Goal: Task Accomplishment & Management: Manage account settings

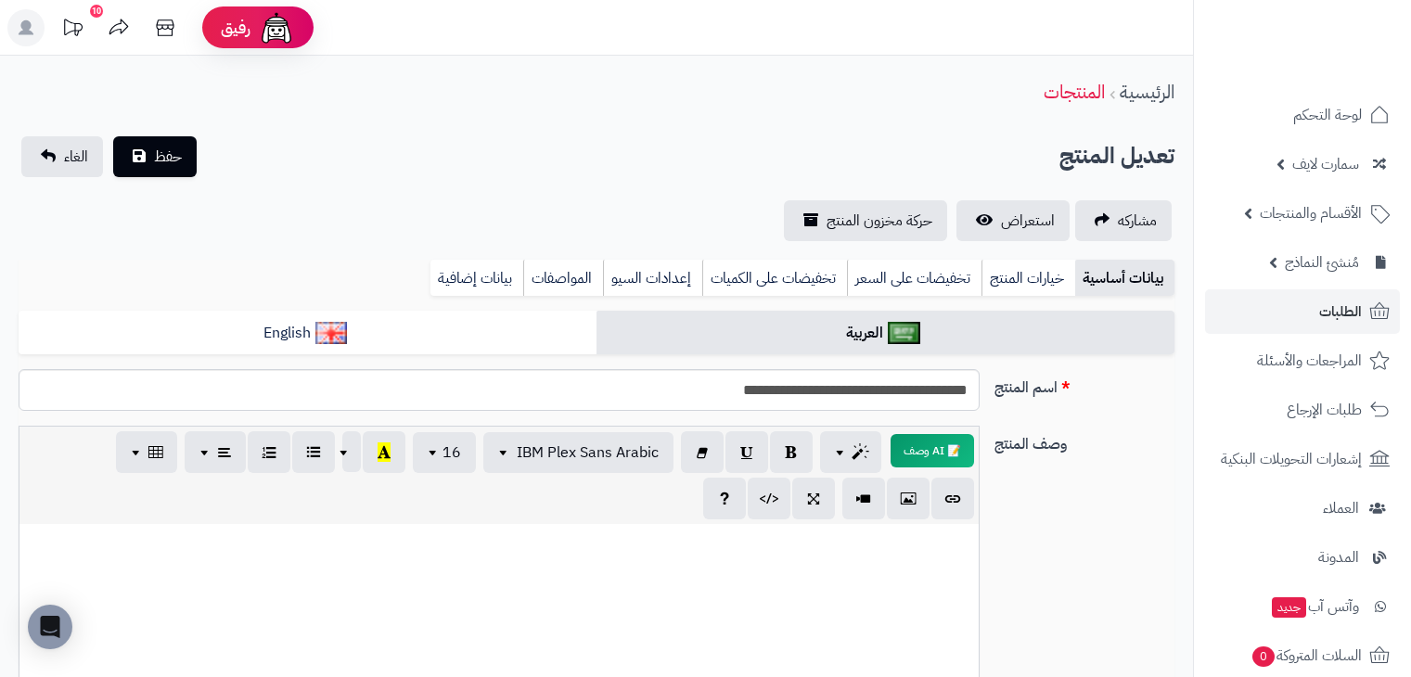
select select
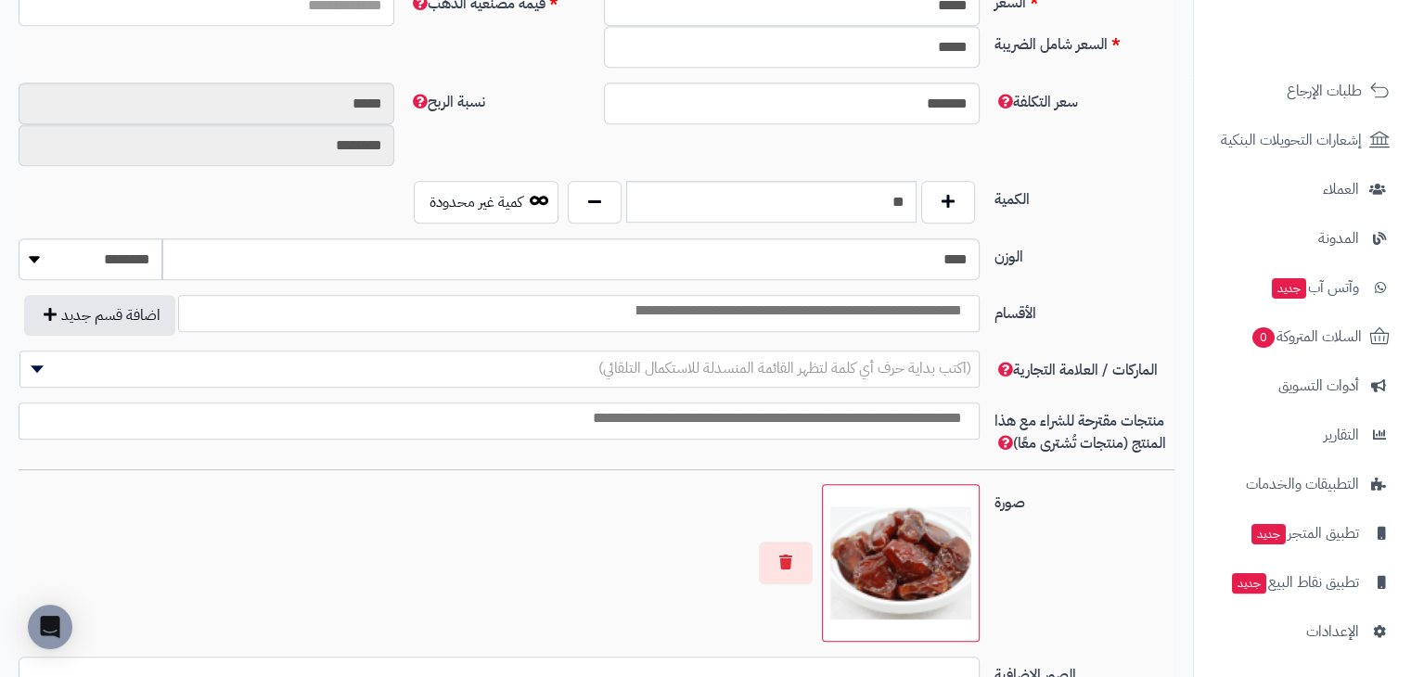
scroll to position [742, 0]
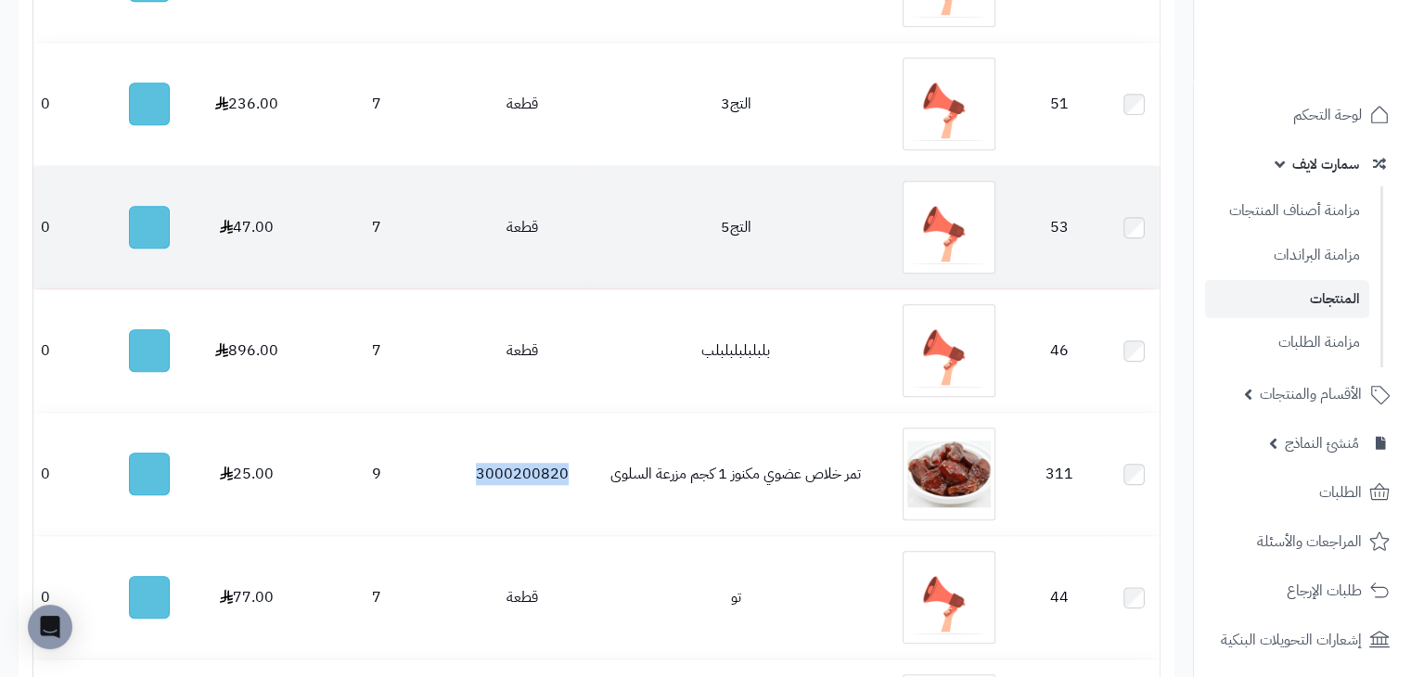
scroll to position [1577, 0]
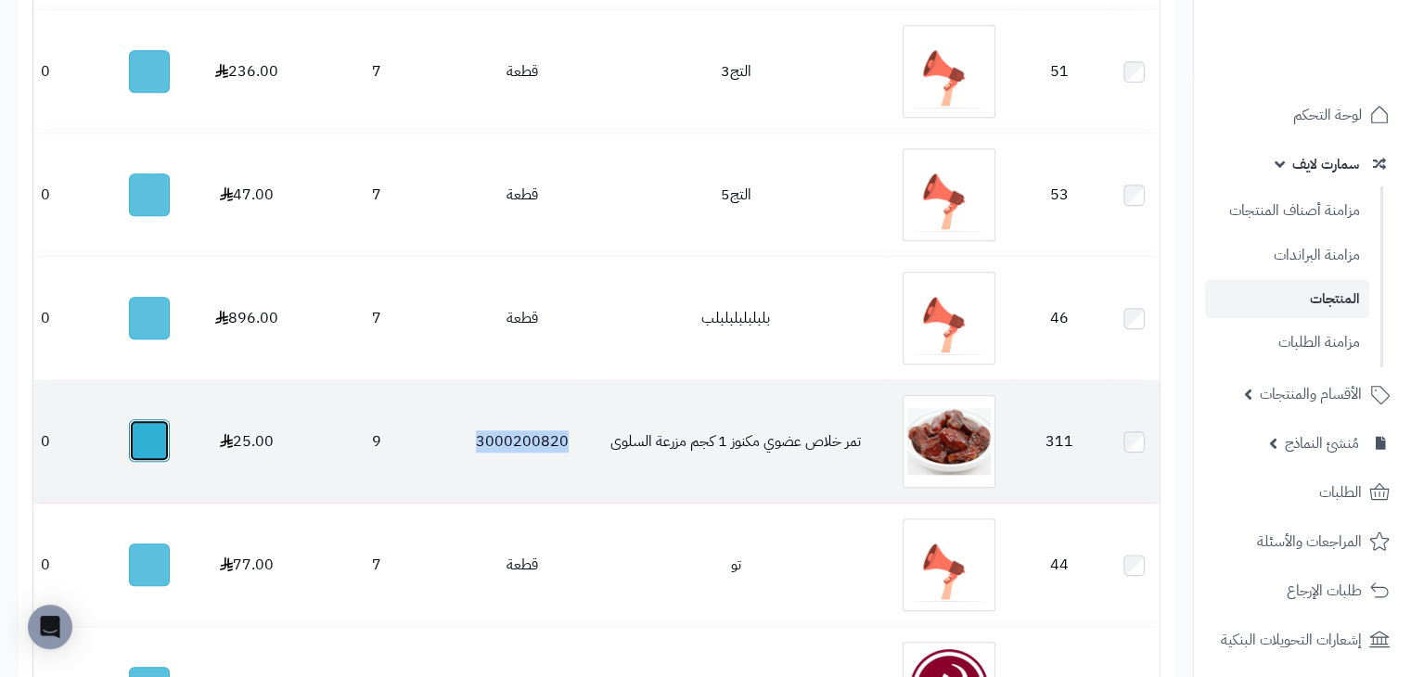
click at [162, 450] on button "button" at bounding box center [149, 440] width 41 height 43
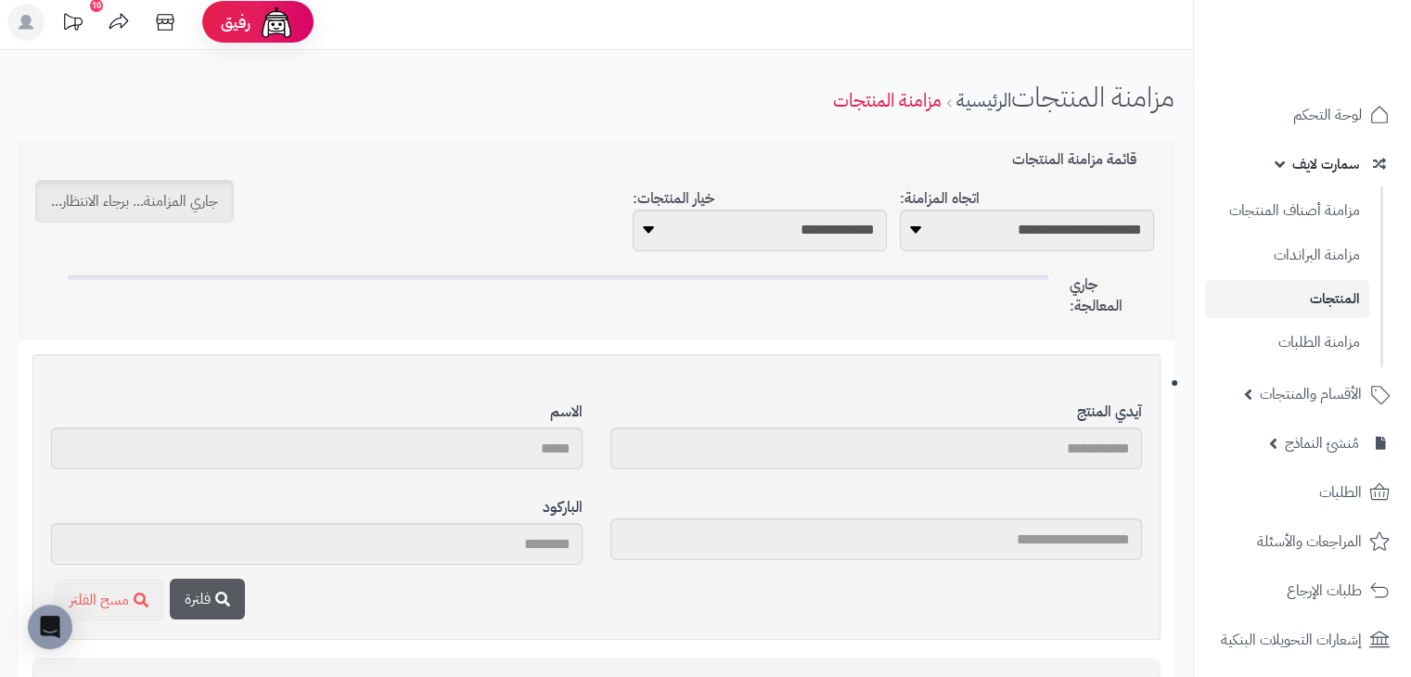
scroll to position [0, 0]
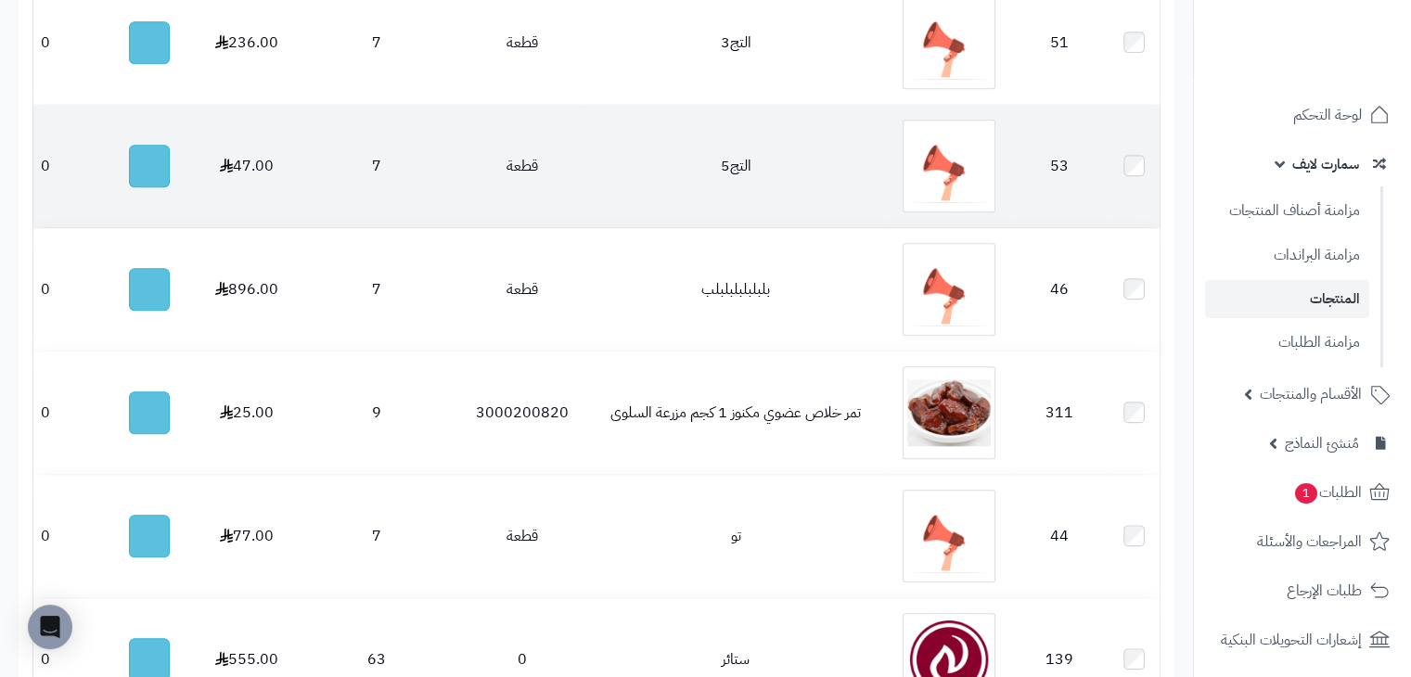
scroll to position [1855, 0]
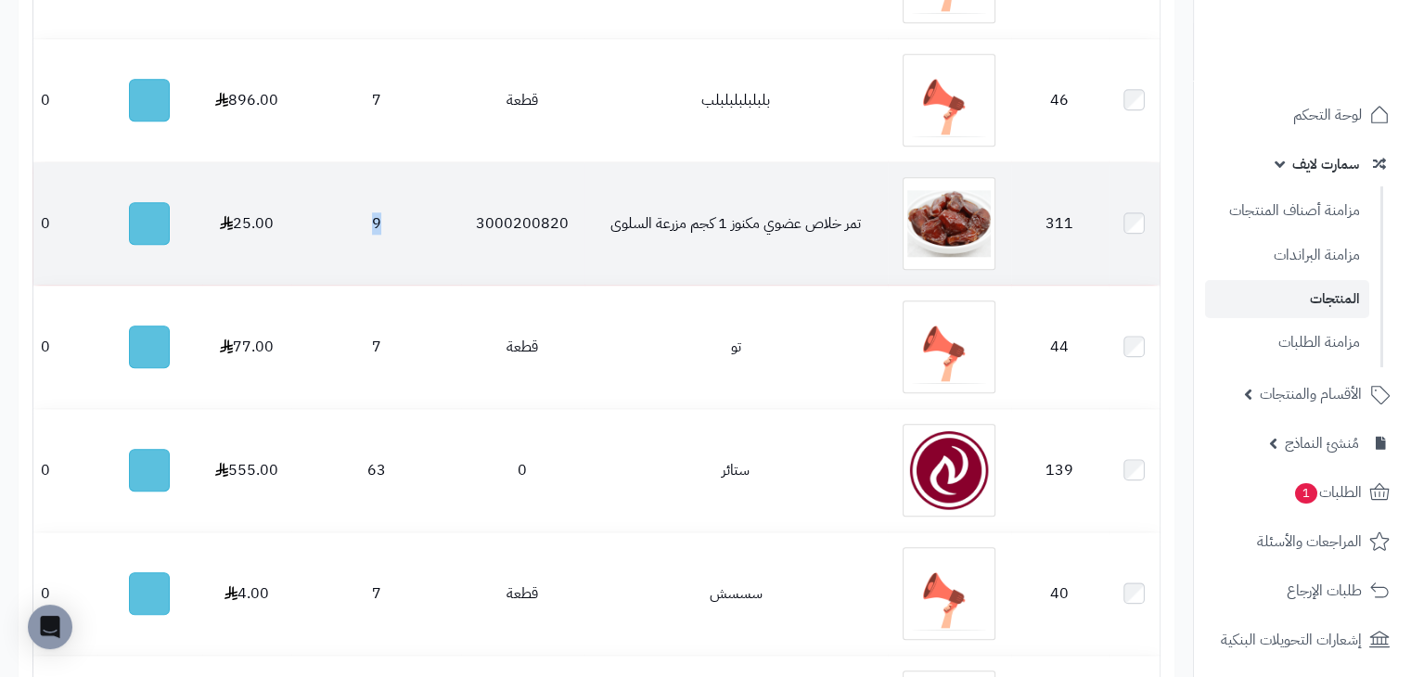
drag, startPoint x: 374, startPoint y: 231, endPoint x: 404, endPoint y: 228, distance: 30.7
click at [404, 228] on td "9" at bounding box center [376, 223] width 170 height 122
click at [417, 259] on td "9" at bounding box center [376, 223] width 170 height 122
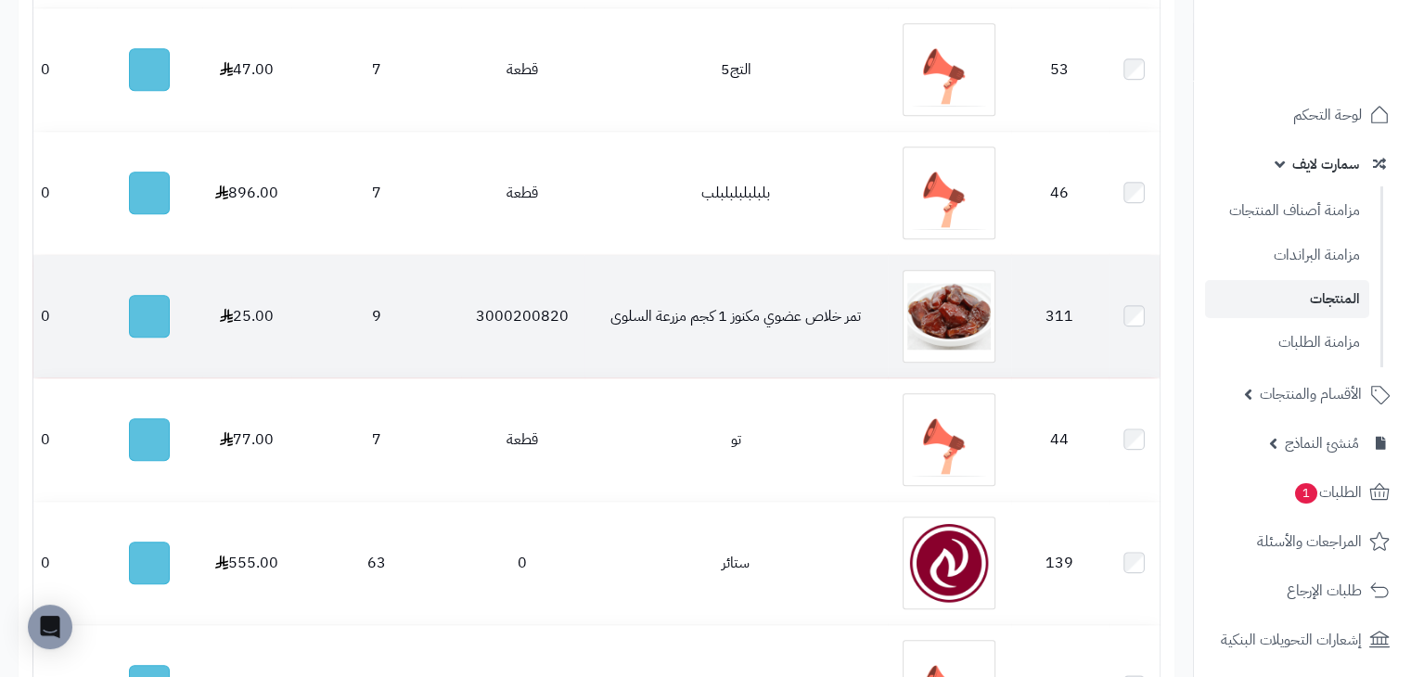
scroll to position [1762, 0]
drag, startPoint x: 593, startPoint y: 325, endPoint x: 807, endPoint y: 325, distance: 214.2
click at [807, 325] on td "تمر خلاص عضوي مكنوز 1 كجم مزرعة السلوى" at bounding box center [735, 316] width 303 height 122
click at [850, 321] on td "تمر خلاص عضوي مكنوز 1 كجم مزرعة السلوى" at bounding box center [735, 316] width 303 height 122
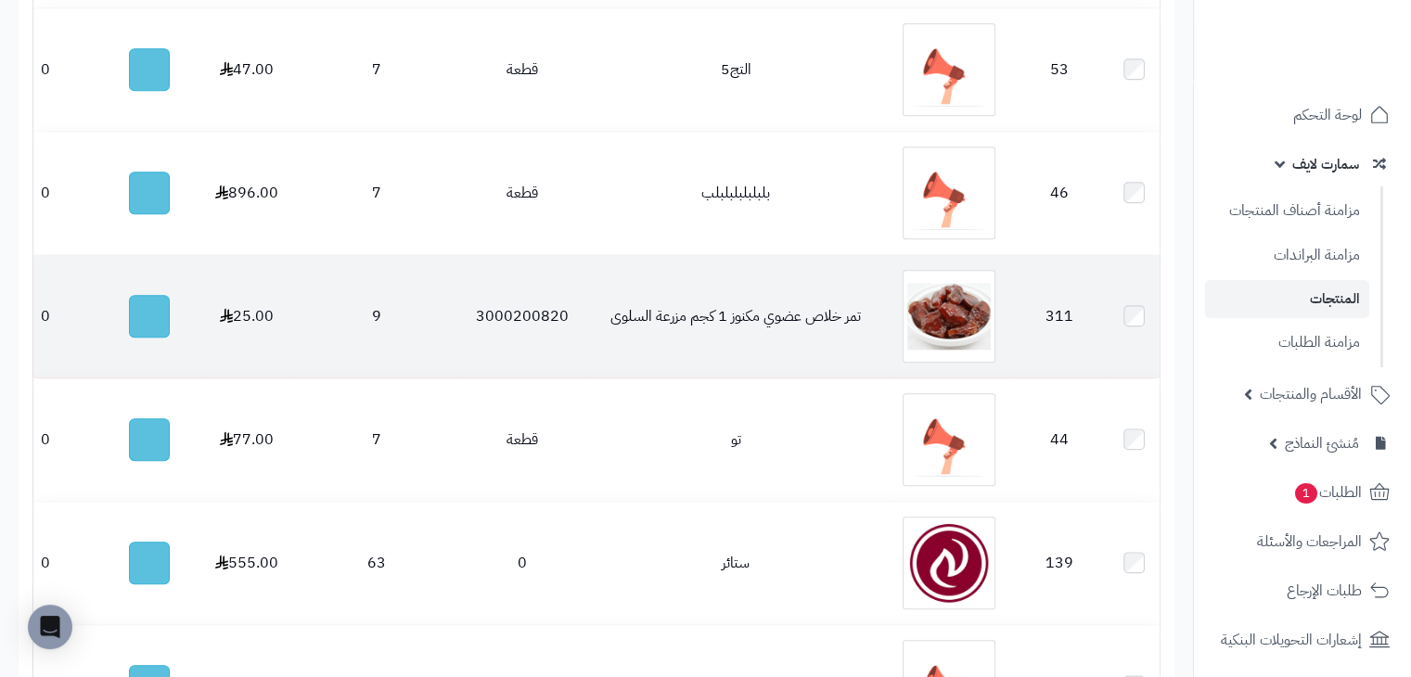
click at [753, 320] on td "تمر خلاص عضوي مكنوز 1 كجم مزرعة السلوى" at bounding box center [735, 316] width 303 height 122
click at [640, 347] on td "تمر خلاص عضوي مكنوز 1 كجم مزرعة السلوى" at bounding box center [735, 316] width 303 height 122
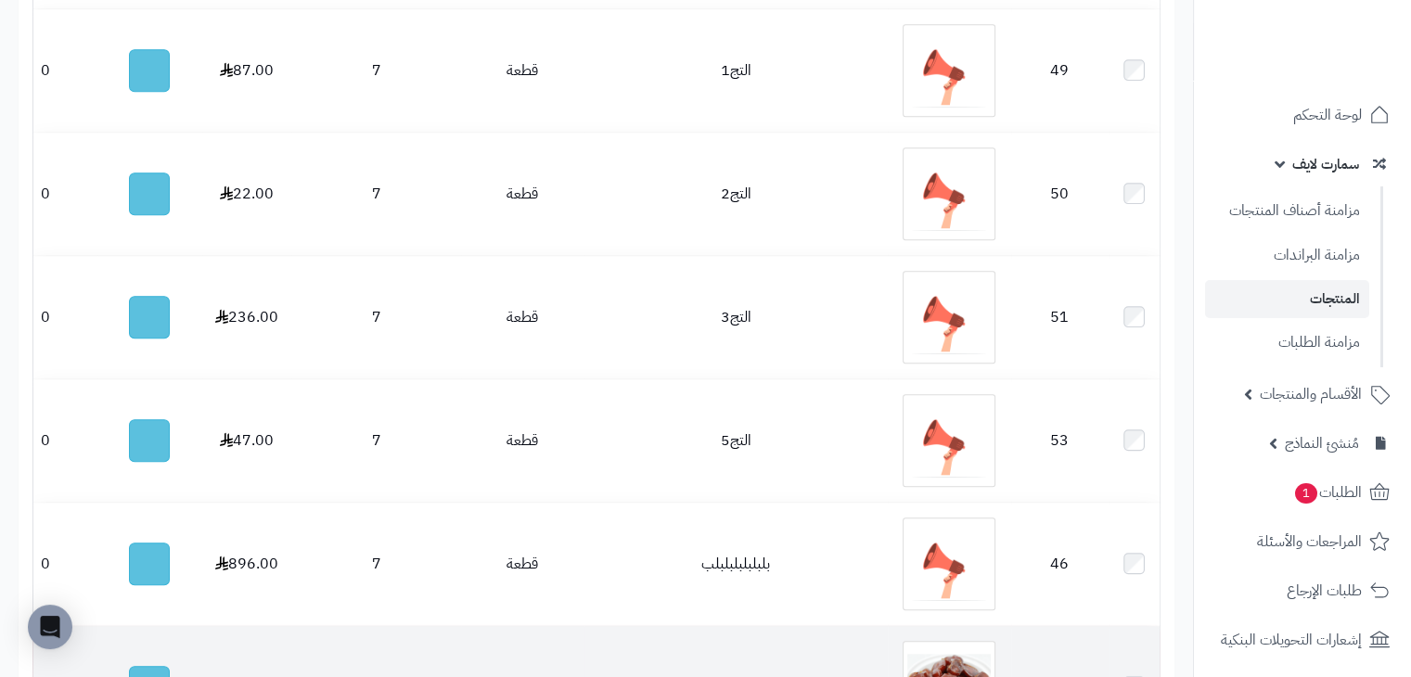
scroll to position [1669, 0]
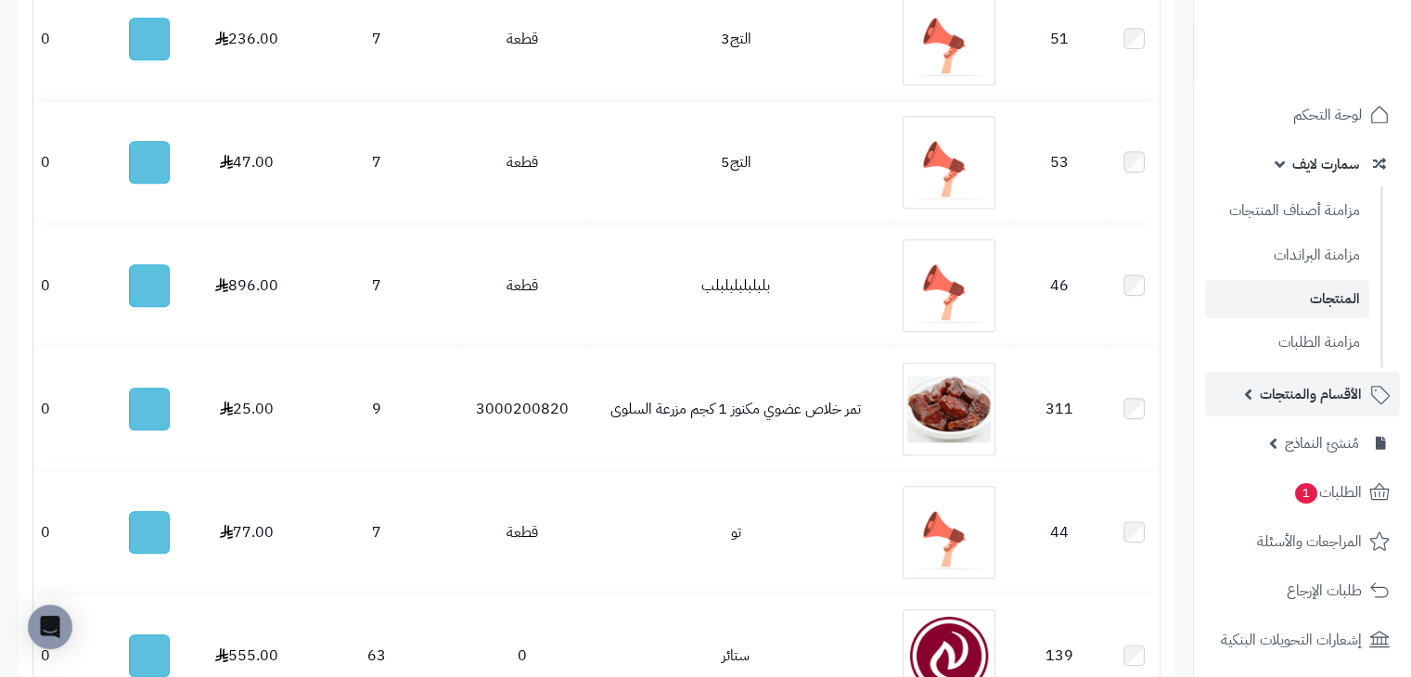
click at [1245, 394] on link "الأقسام والمنتجات" at bounding box center [1302, 394] width 195 height 45
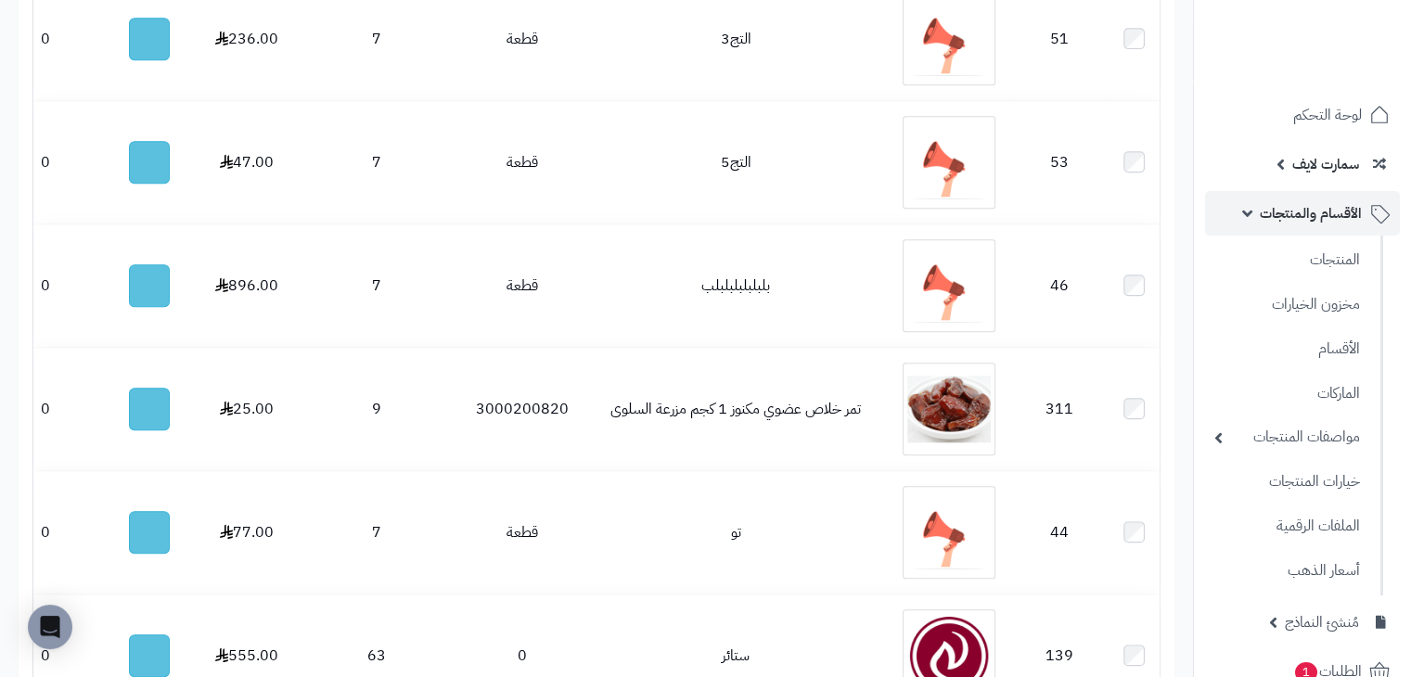
click at [1246, 215] on link "الأقسام والمنتجات" at bounding box center [1302, 213] width 195 height 45
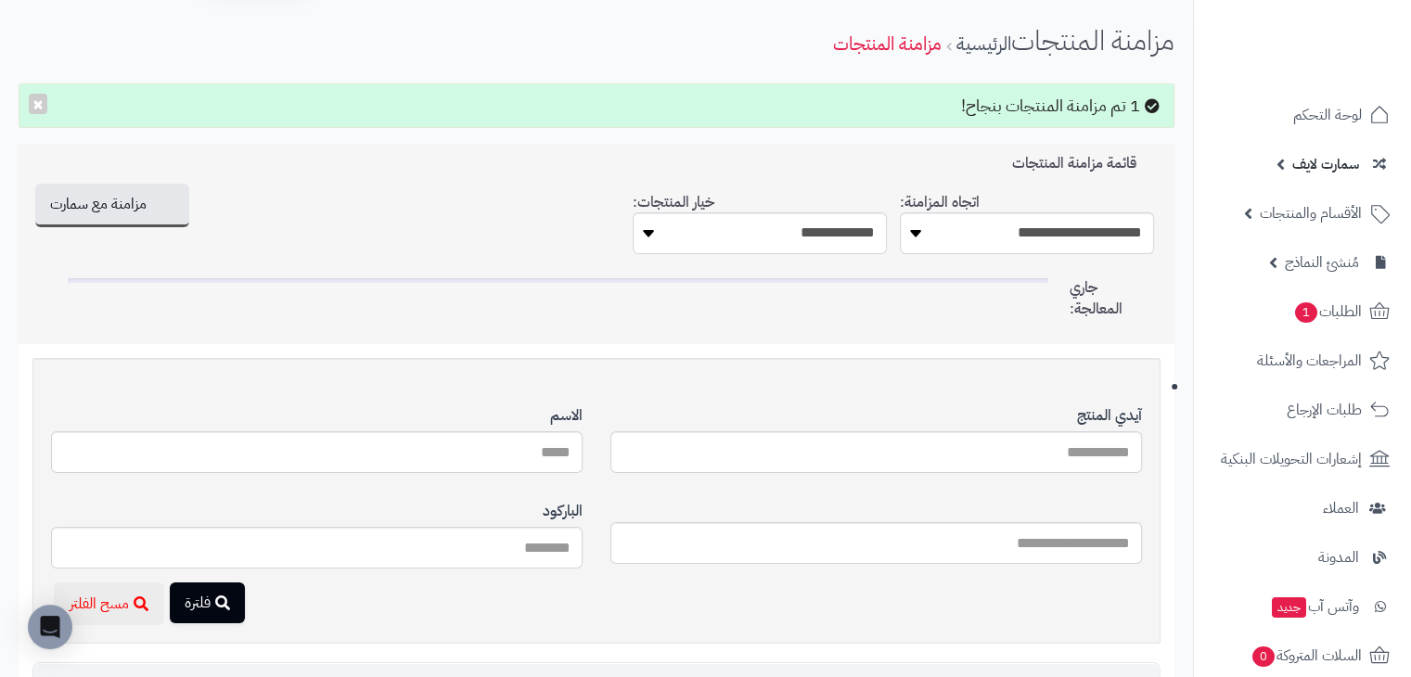
scroll to position [0, 0]
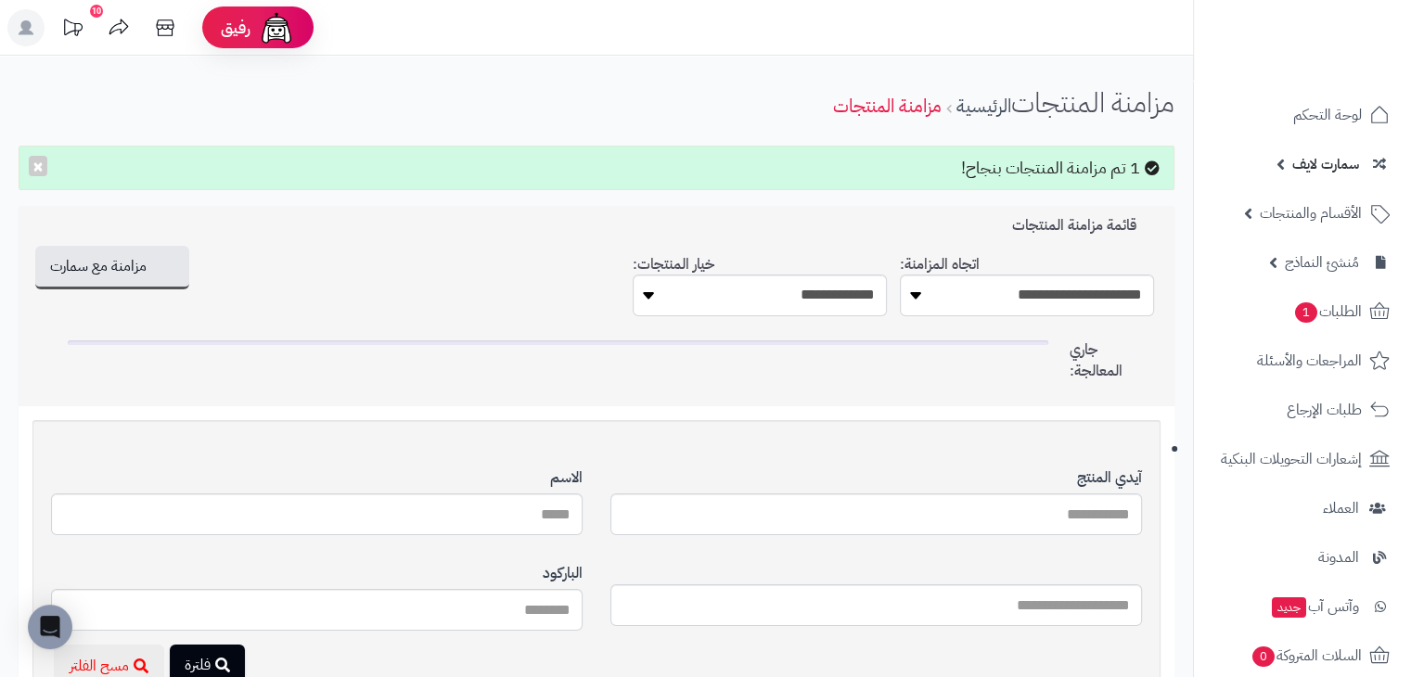
click at [1334, 172] on span "سمارت لايف" at bounding box center [1325, 164] width 67 height 26
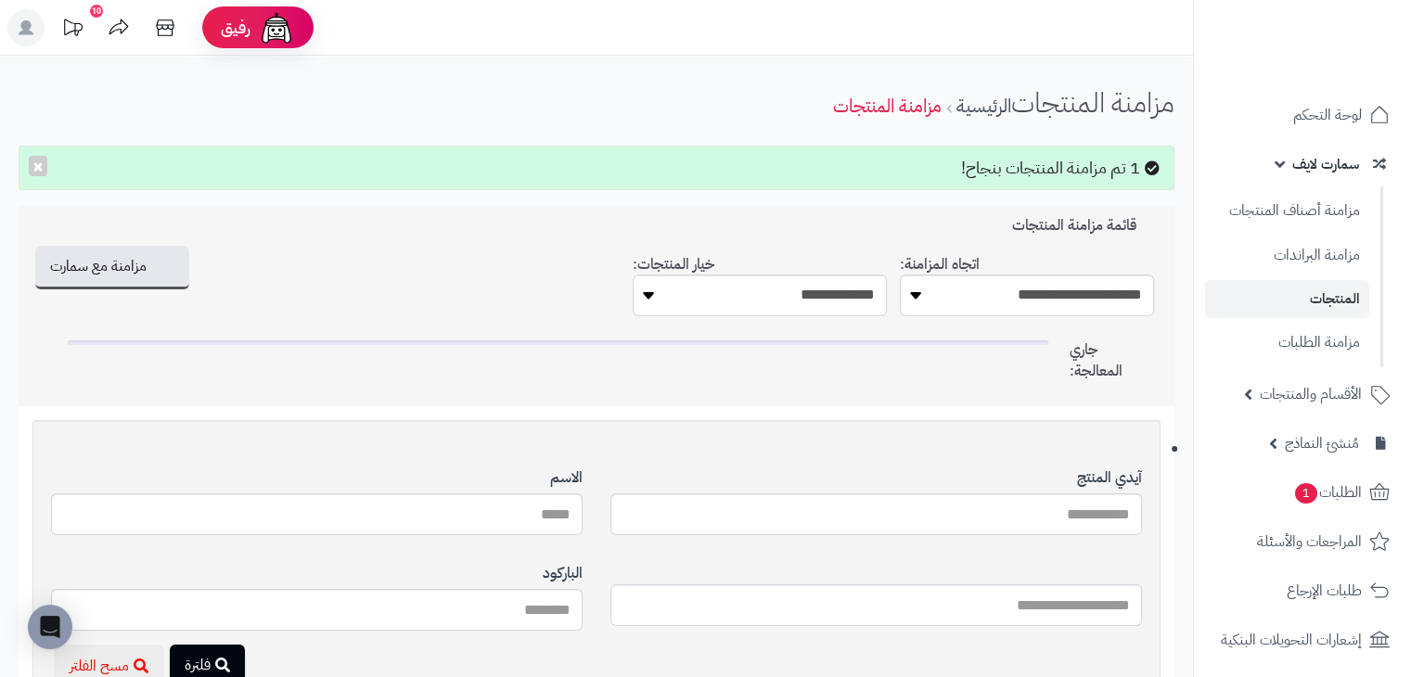
click at [1313, 165] on span "سمارت لايف" at bounding box center [1325, 164] width 67 height 26
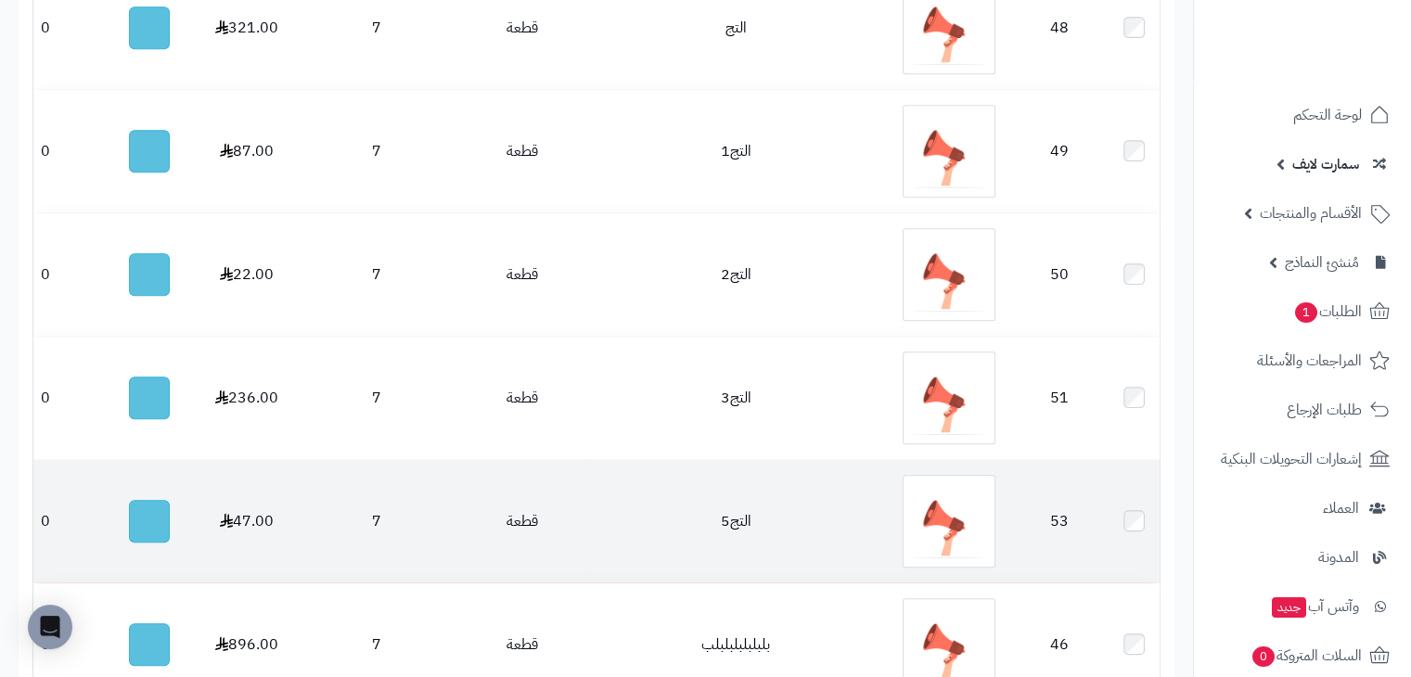
scroll to position [1669, 0]
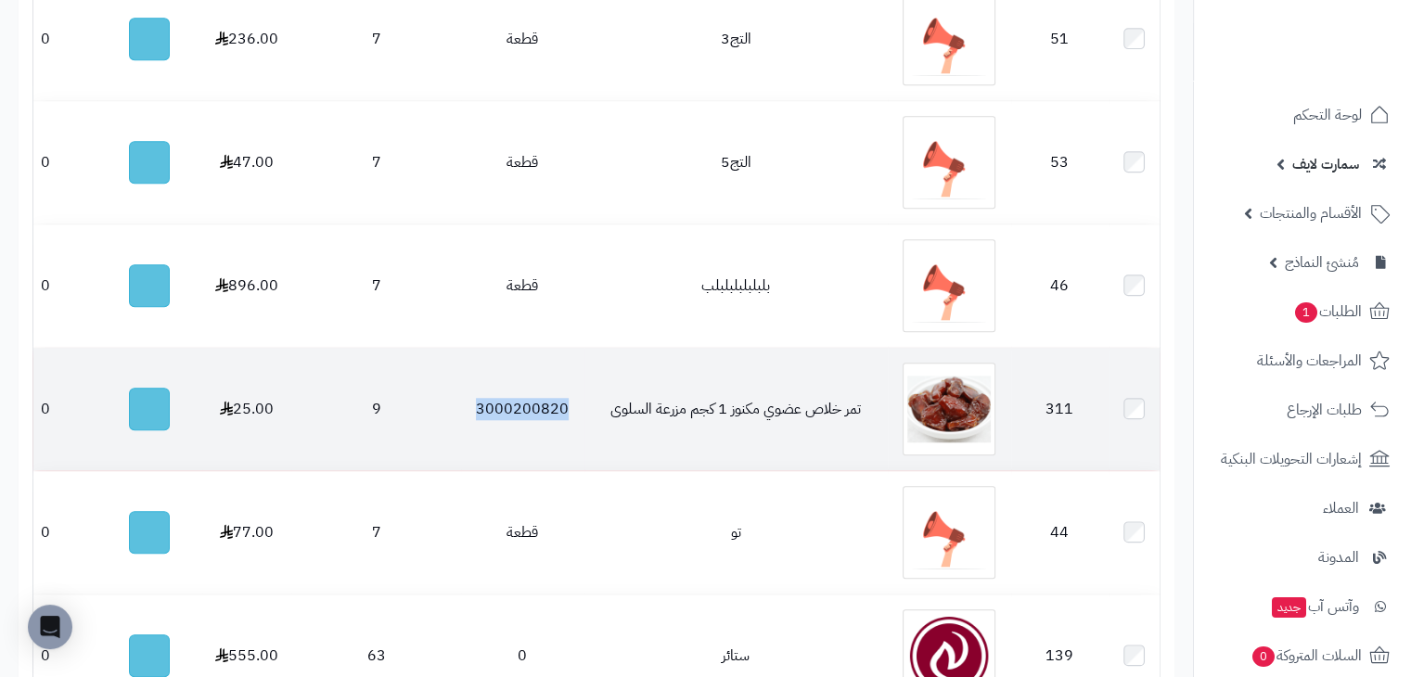
drag, startPoint x: 565, startPoint y: 412, endPoint x: 476, endPoint y: 409, distance: 89.1
click at [476, 409] on td "3000200820" at bounding box center [522, 409] width 123 height 122
copy td "3000200820"
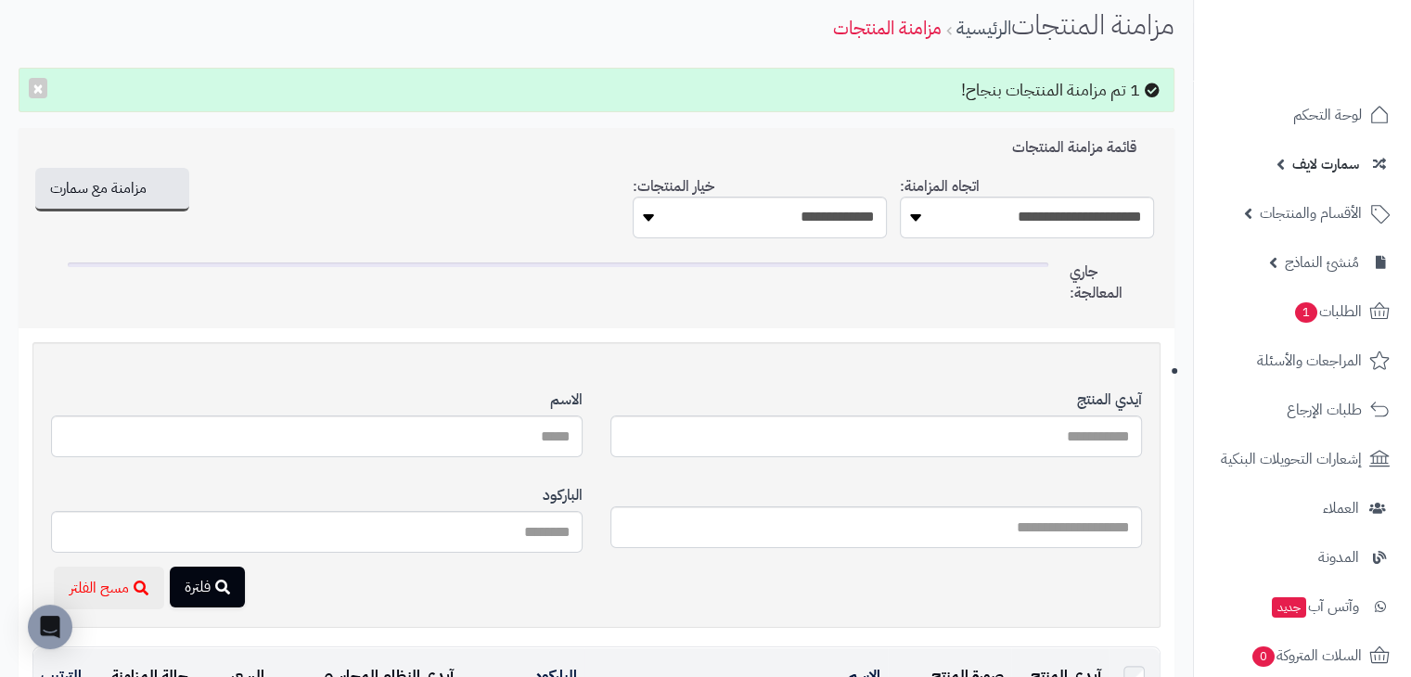
scroll to position [0, 0]
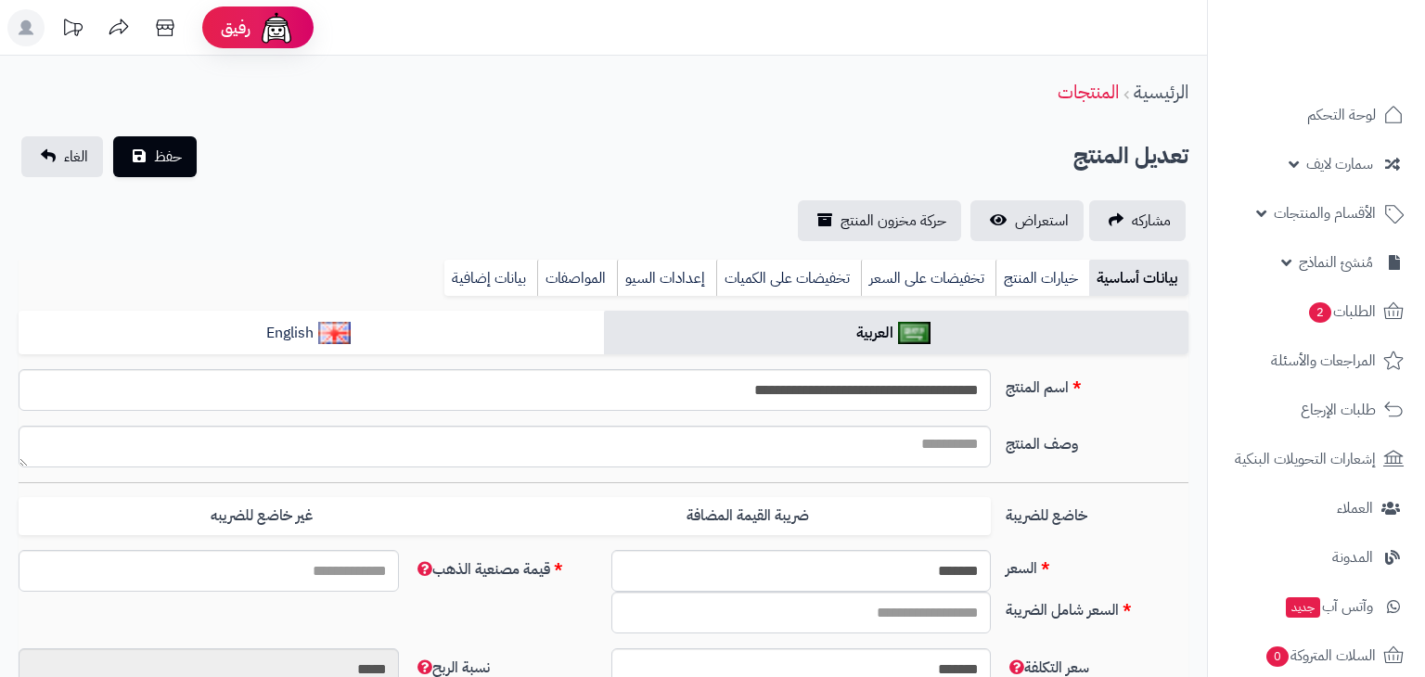
select select
type input "*****"
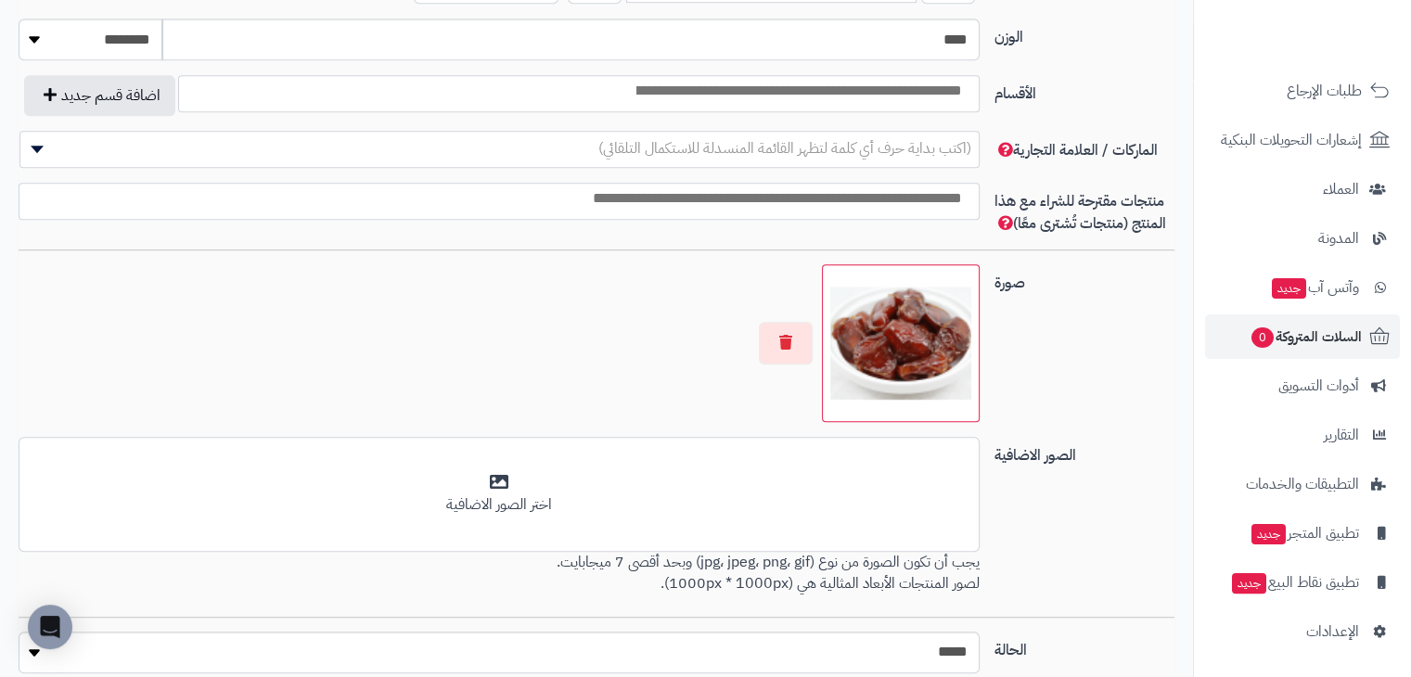
scroll to position [1284, 0]
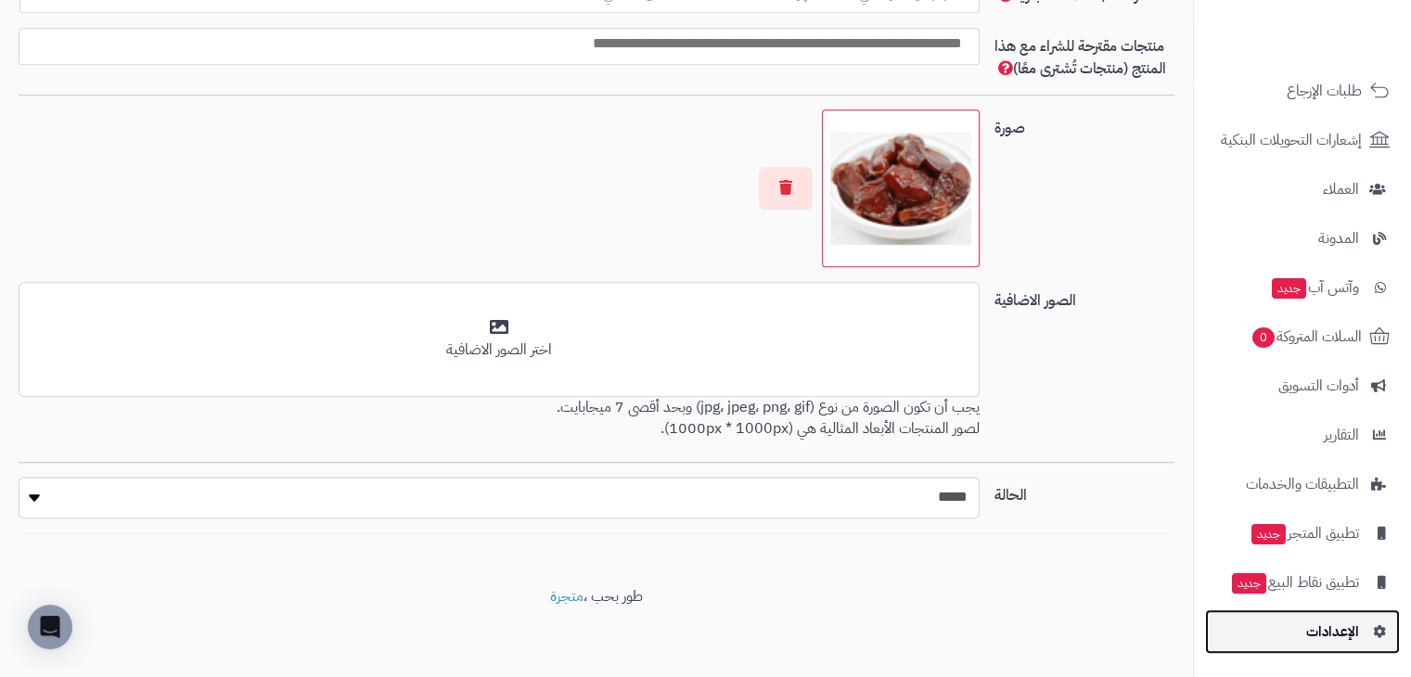
click at [1349, 623] on span "الإعدادات" at bounding box center [1332, 632] width 53 height 26
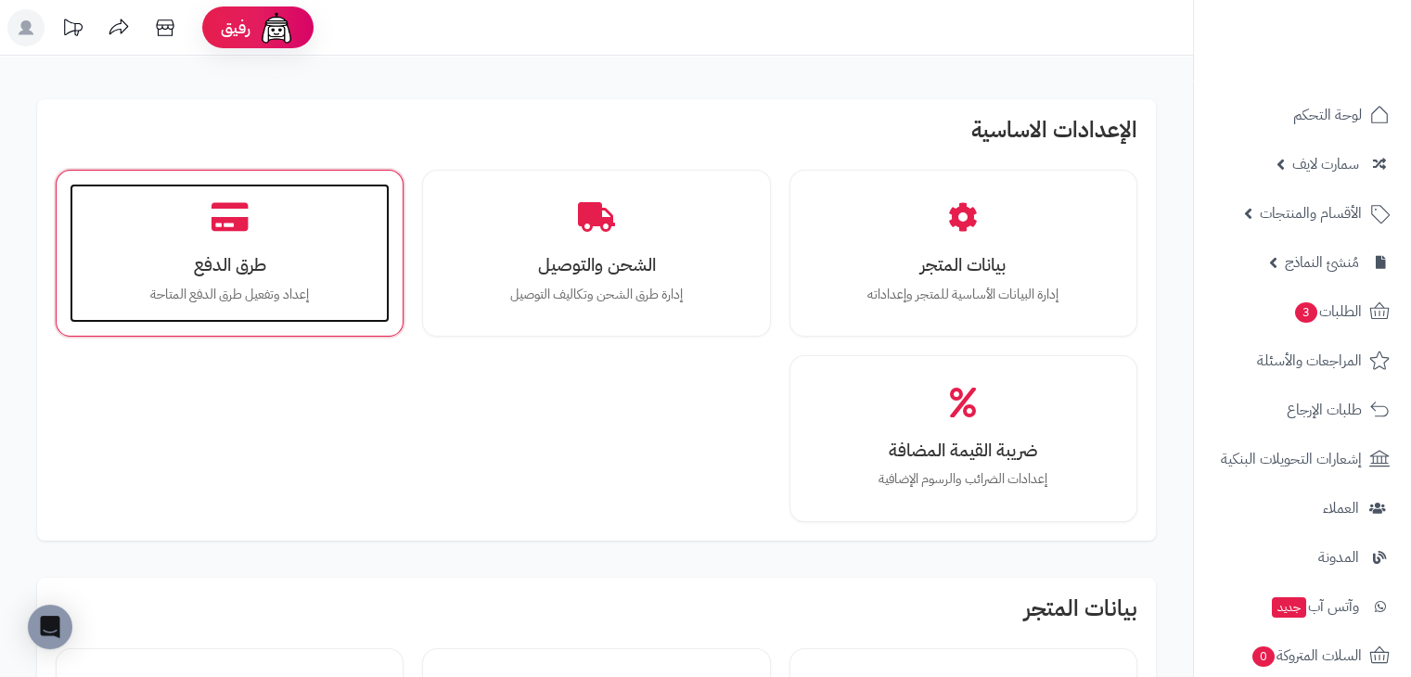
click at [205, 244] on div "طرق الدفع إعداد وتفعيل طرق الدفع المتاحة" at bounding box center [230, 253] width 320 height 139
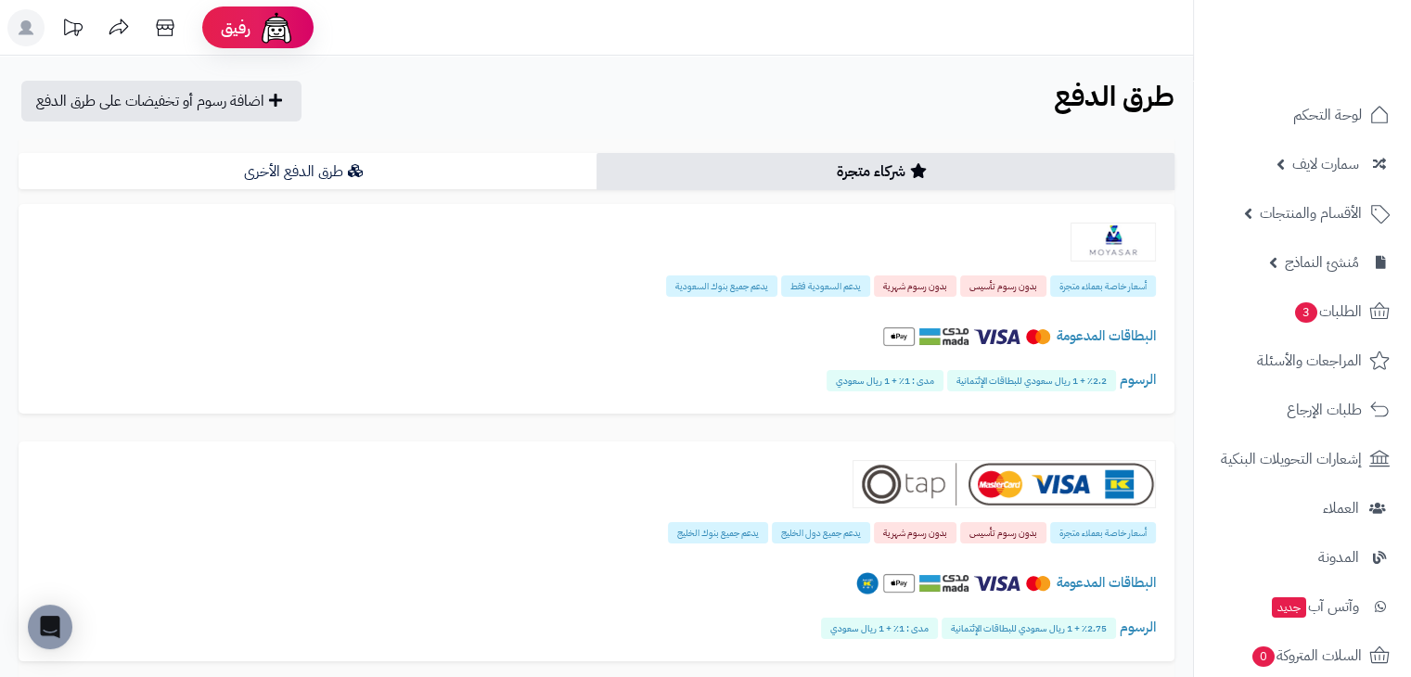
scroll to position [571, 0]
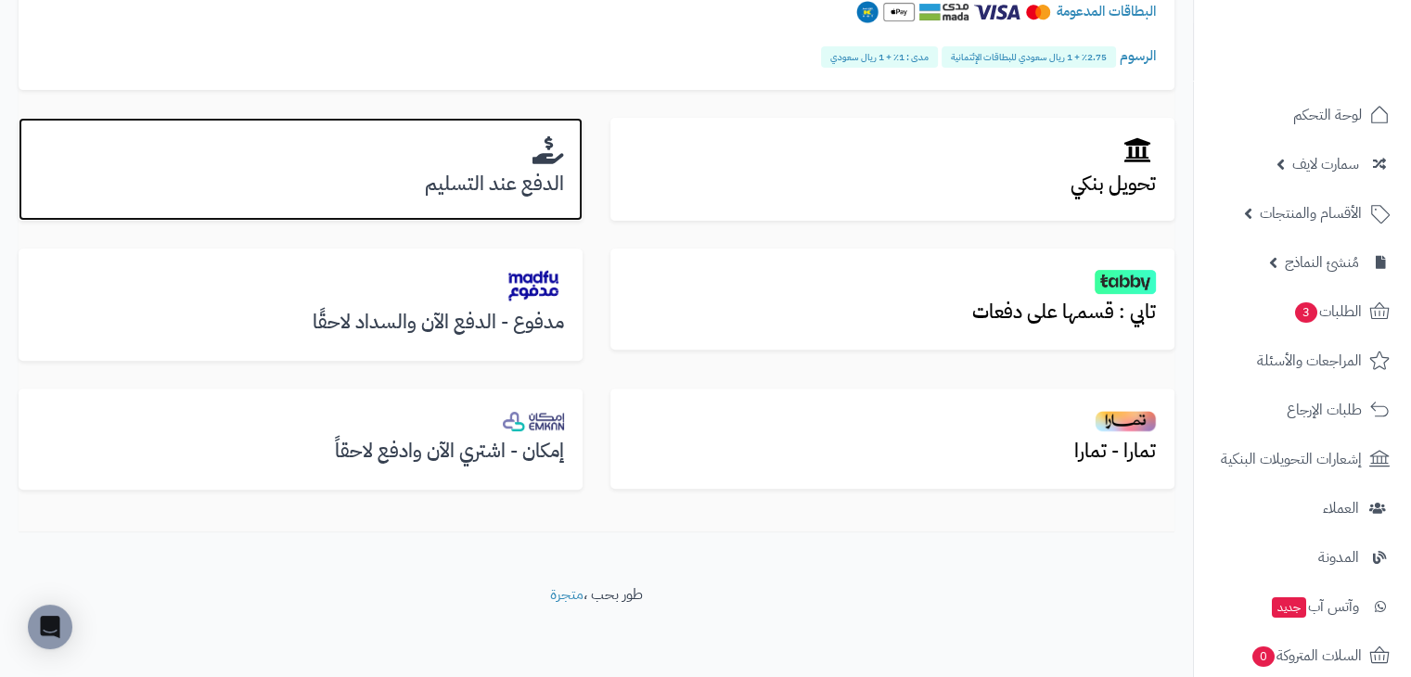
click at [503, 166] on div "الدفع عند التسليم" at bounding box center [301, 170] width 564 height 104
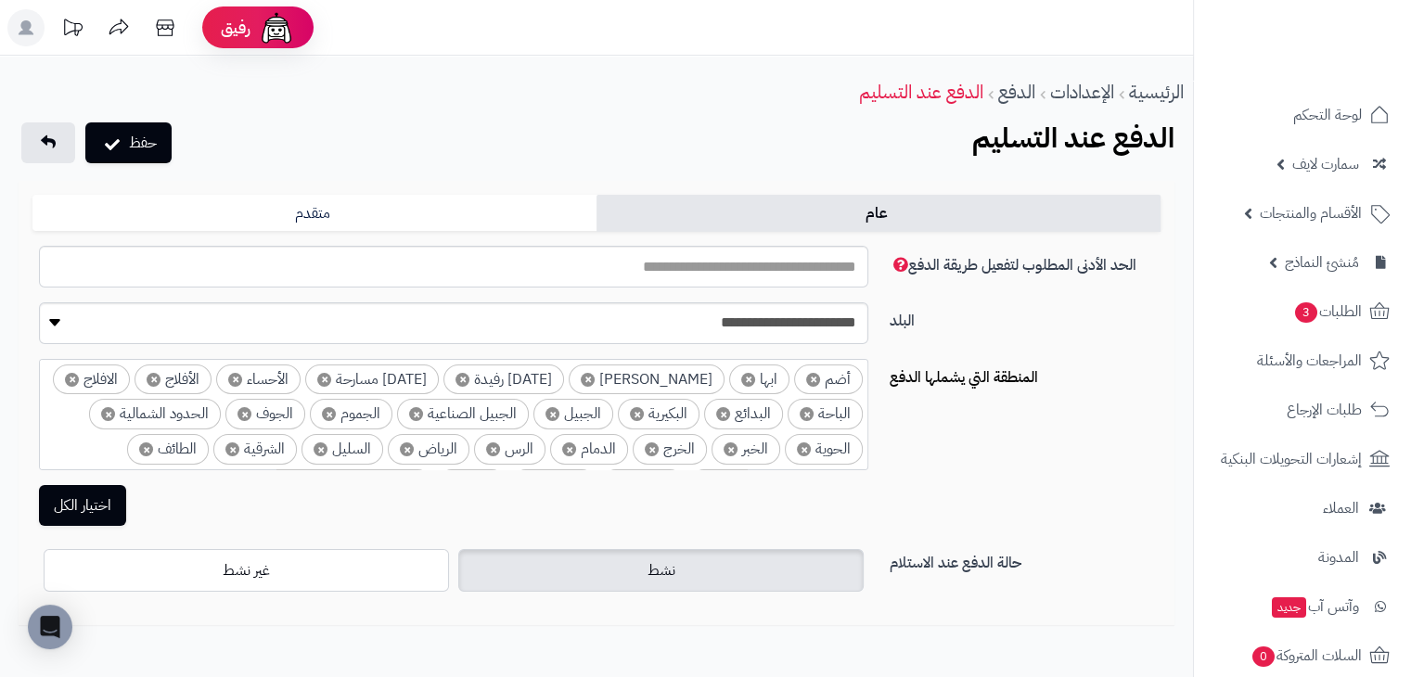
select select "****"
click at [454, 224] on link "متقدم" at bounding box center [314, 213] width 564 height 37
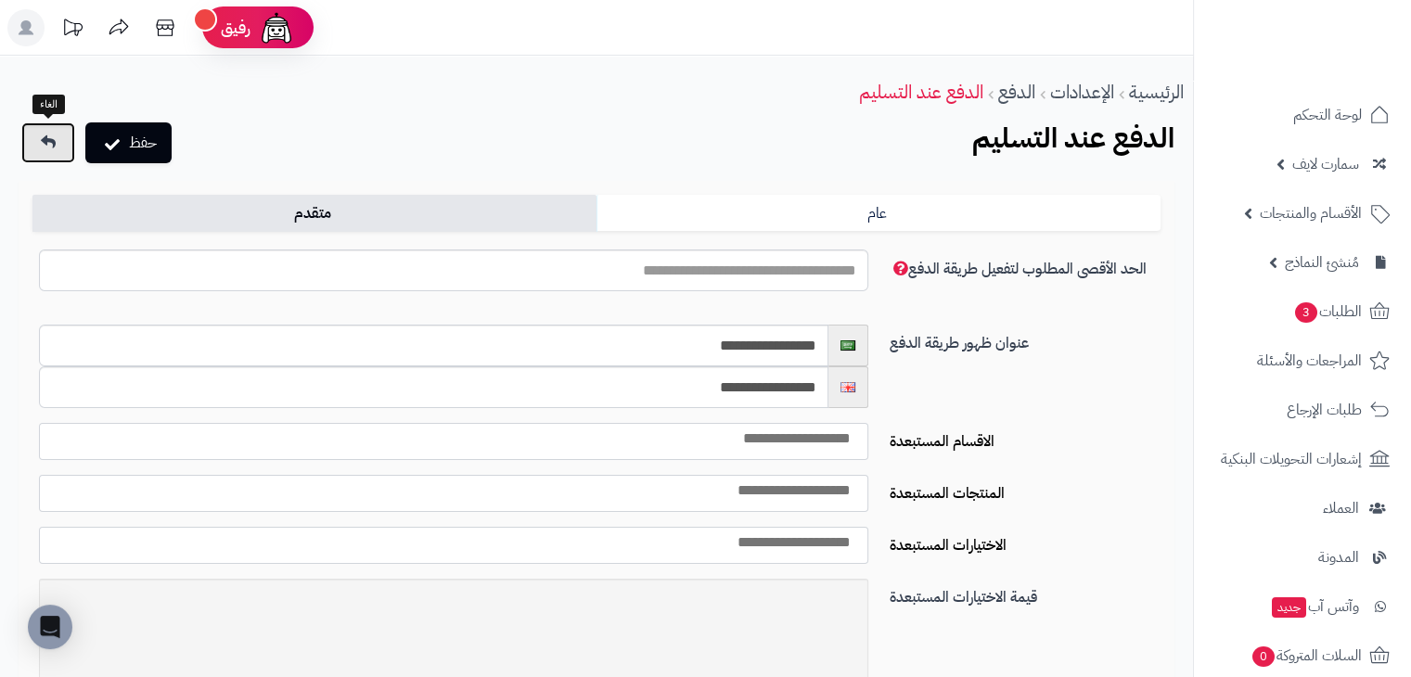
click at [52, 136] on icon at bounding box center [48, 141] width 15 height 15
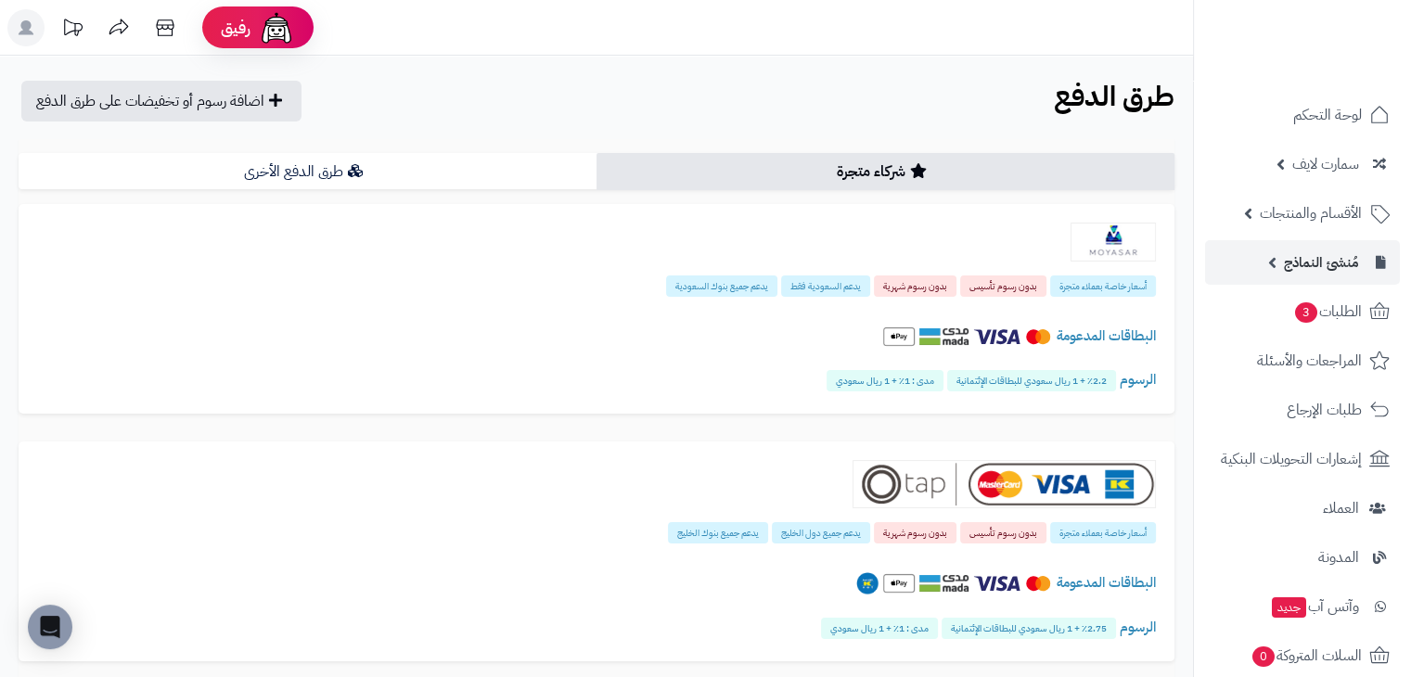
click at [1270, 263] on link "مُنشئ النماذج" at bounding box center [1302, 262] width 195 height 45
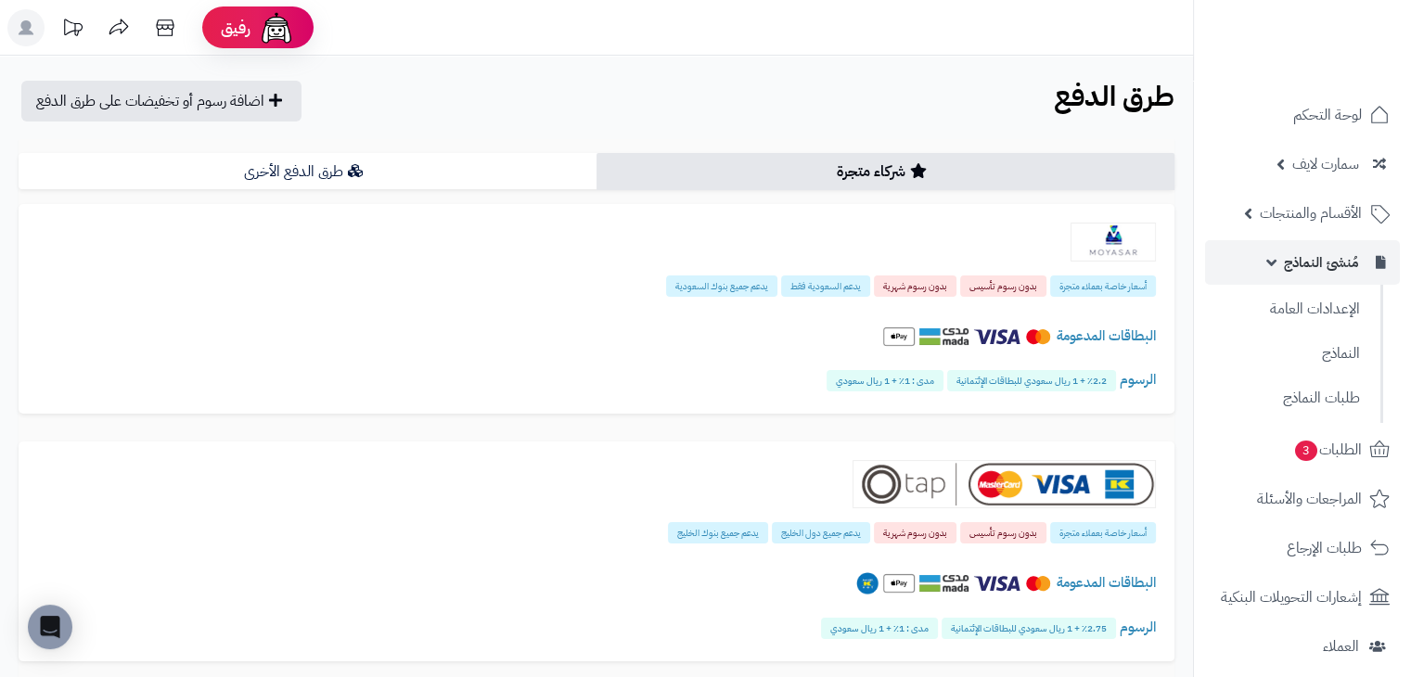
click at [1270, 263] on link "مُنشئ النماذج" at bounding box center [1302, 262] width 195 height 45
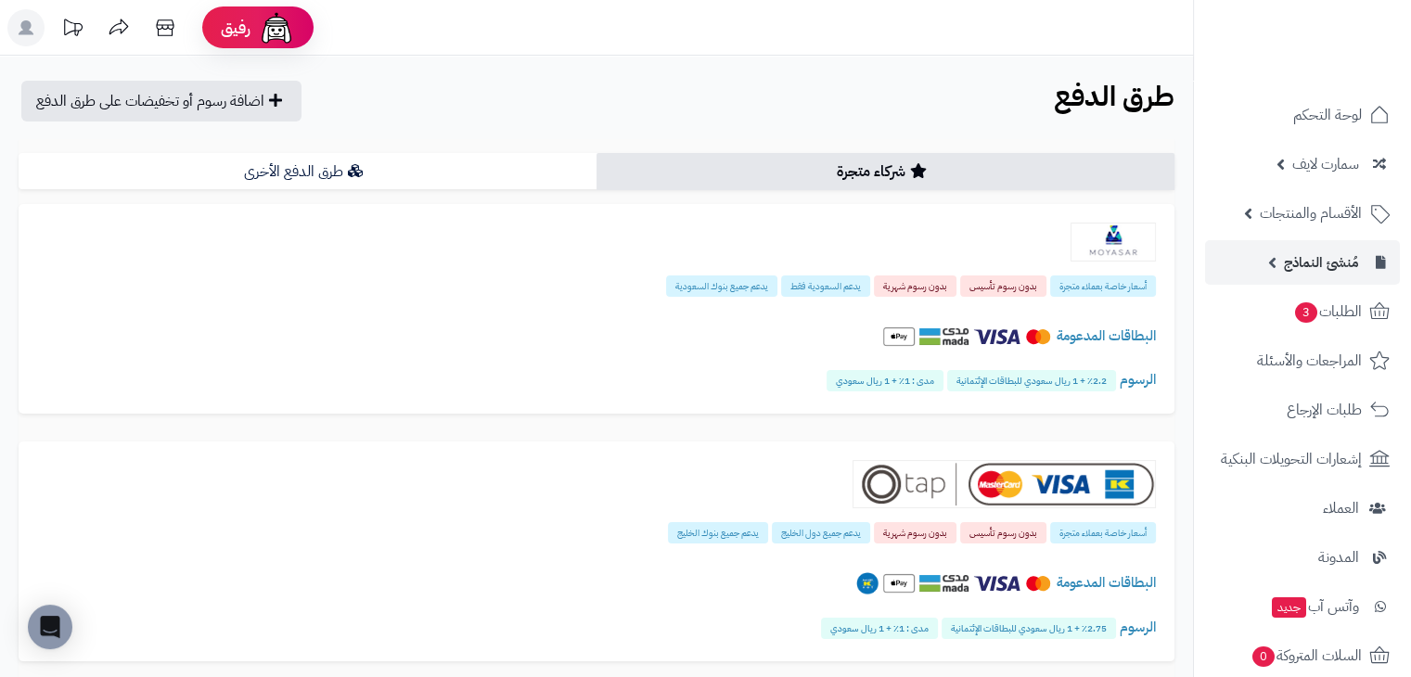
click at [1269, 263] on link "مُنشئ النماذج" at bounding box center [1302, 262] width 195 height 45
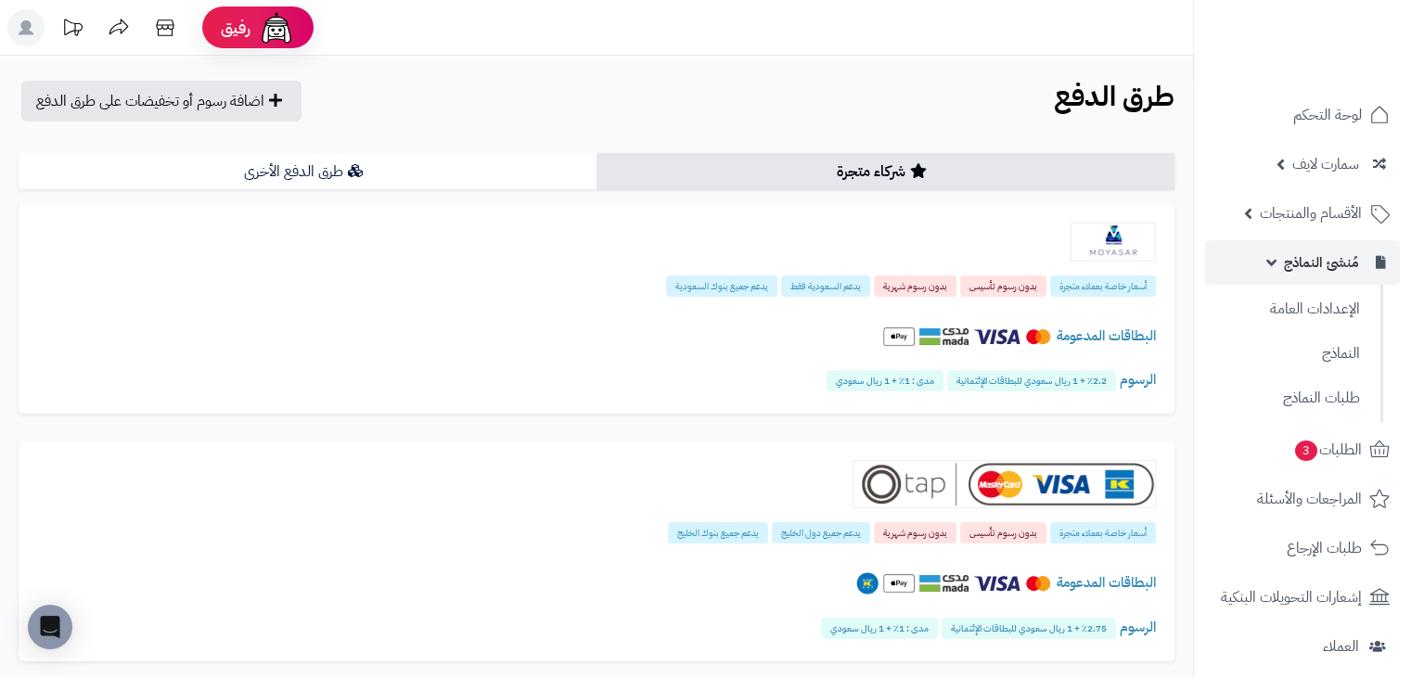
click at [1269, 263] on link "مُنشئ النماذج" at bounding box center [1302, 262] width 195 height 45
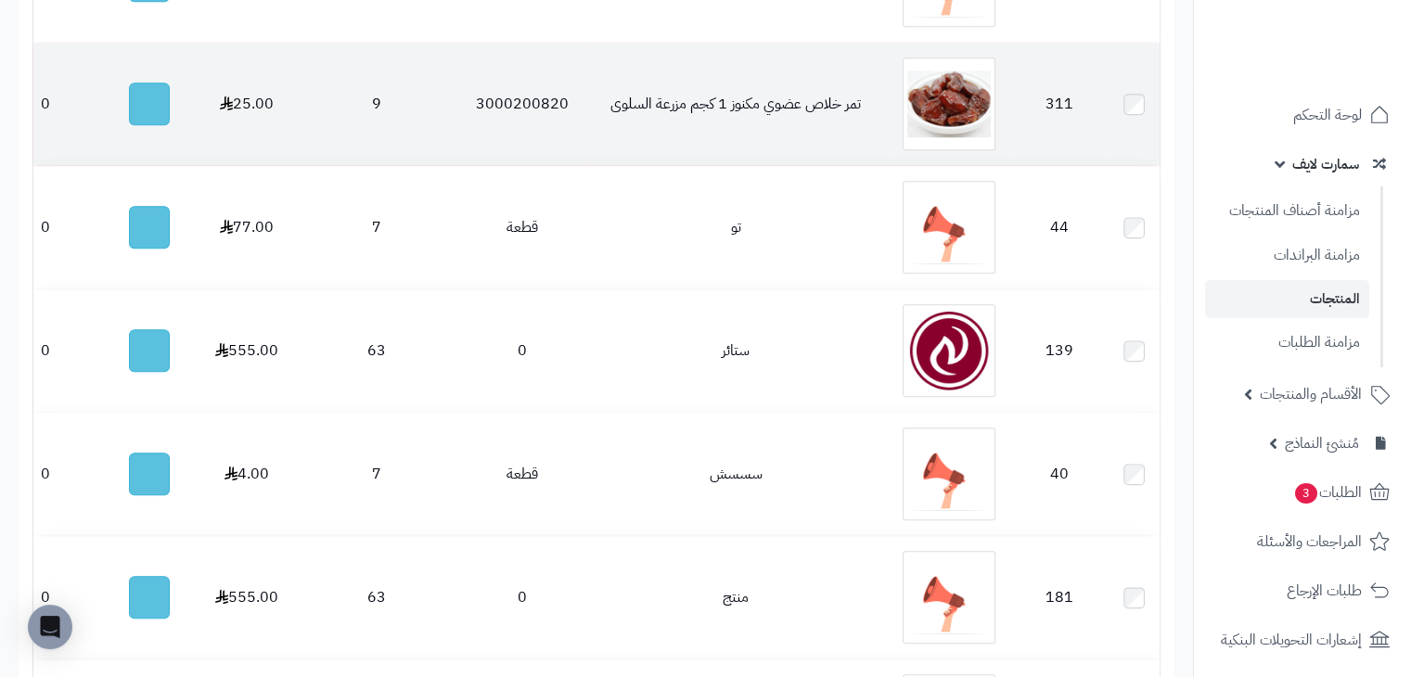
scroll to position [1669, 0]
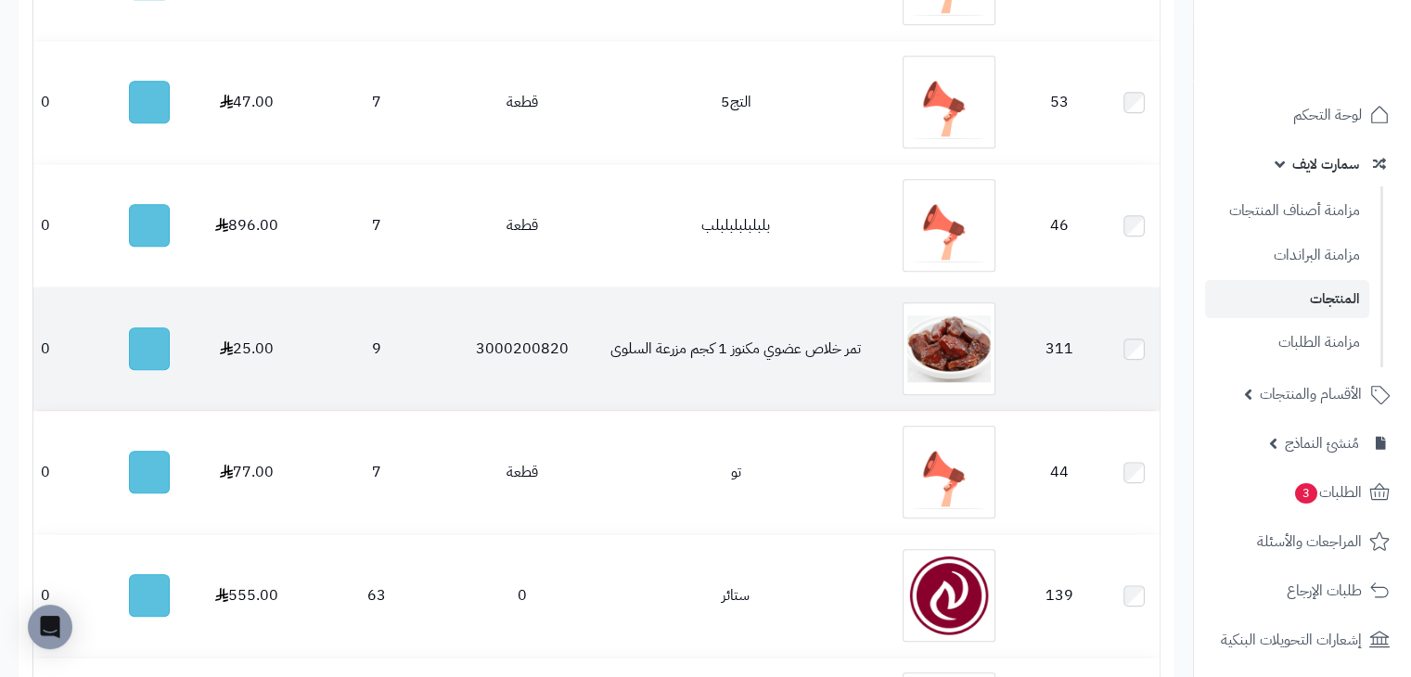
click at [788, 342] on td "تمر خلاص عضوي مكنوز 1 كجم مزرعة السلوى" at bounding box center [735, 349] width 303 height 122
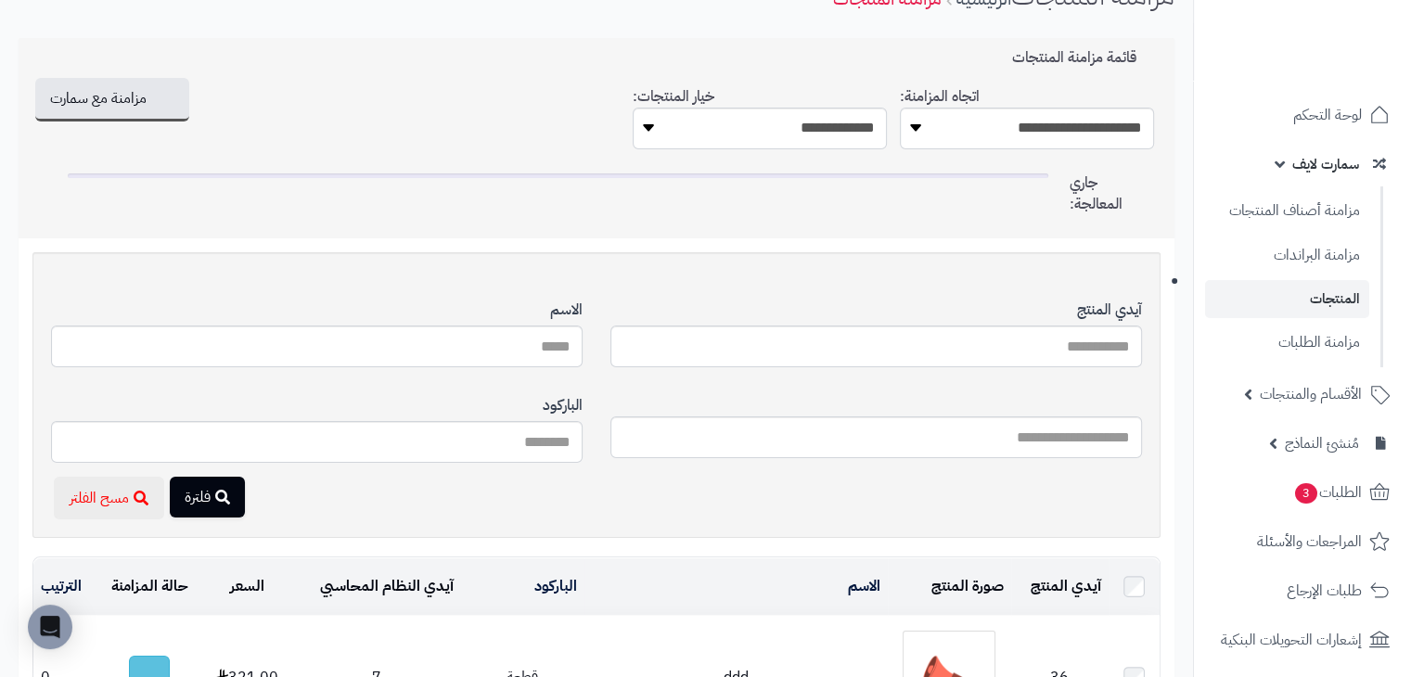
scroll to position [0, 0]
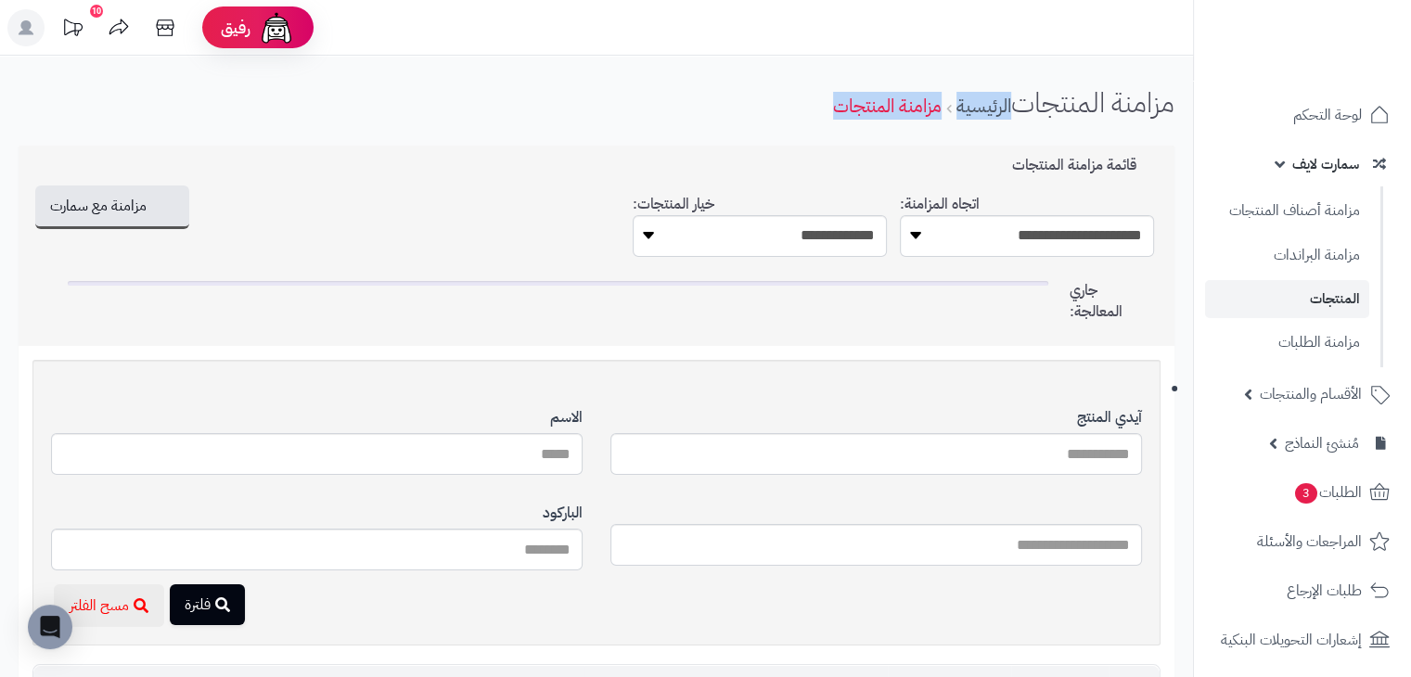
drag, startPoint x: 820, startPoint y: 105, endPoint x: 1015, endPoint y: 114, distance: 195.0
click at [1015, 114] on div "مزامنة المنتجات الرئيسية مزامنة المنتجات" at bounding box center [596, 106] width 1193 height 51
click at [697, 97] on div "مزامنة المنتجات الرئيسية مزامنة المنتجات" at bounding box center [596, 106] width 1193 height 51
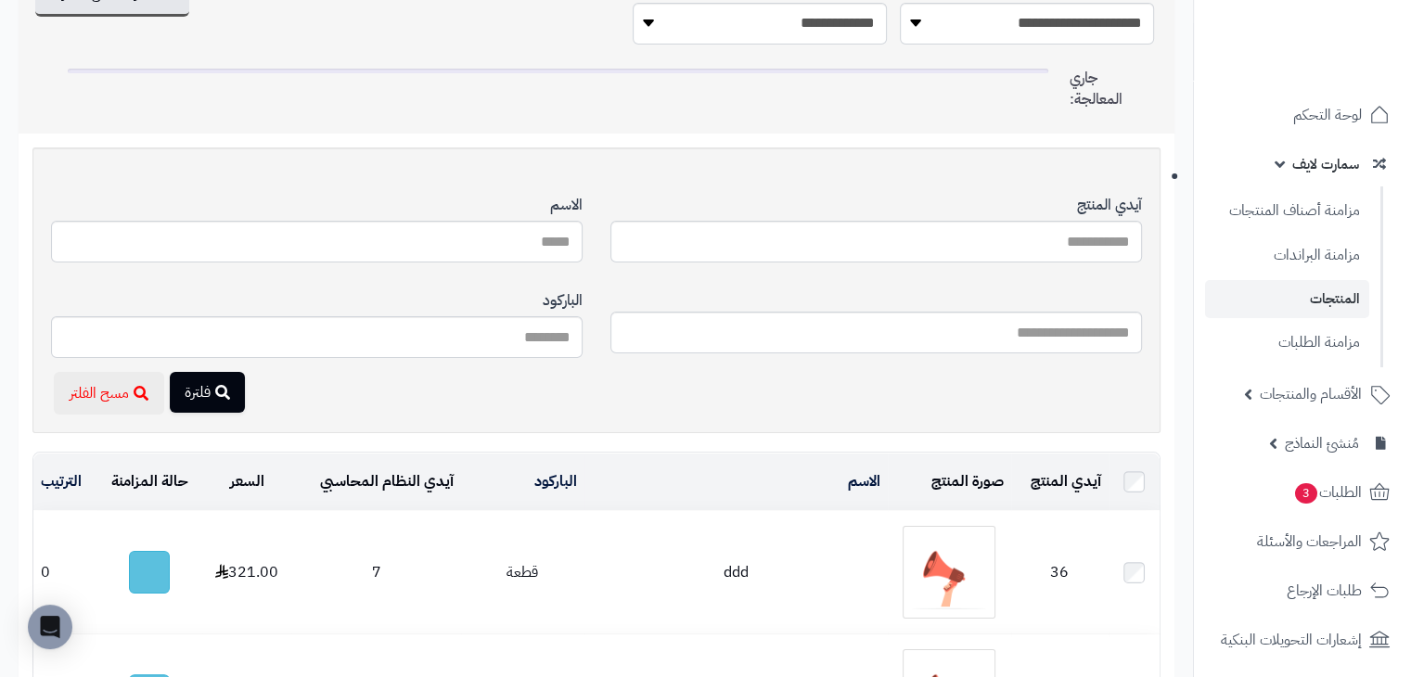
scroll to position [185, 0]
